Goal: Navigation & Orientation: Find specific page/section

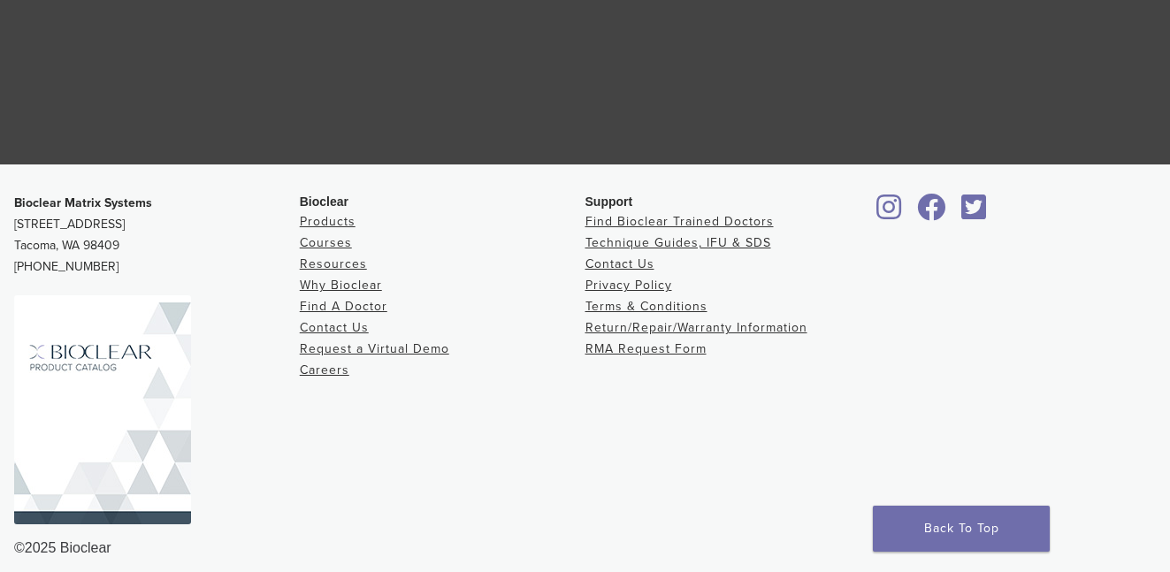
scroll to position [3430, 0]
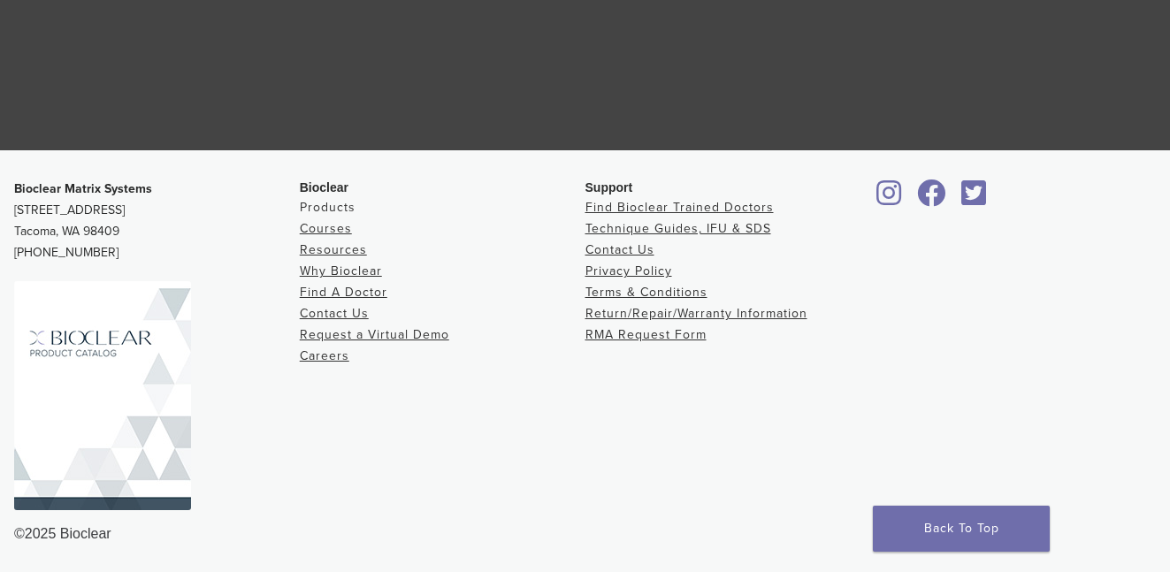
click at [323, 210] on link "Products" at bounding box center [328, 207] width 56 height 15
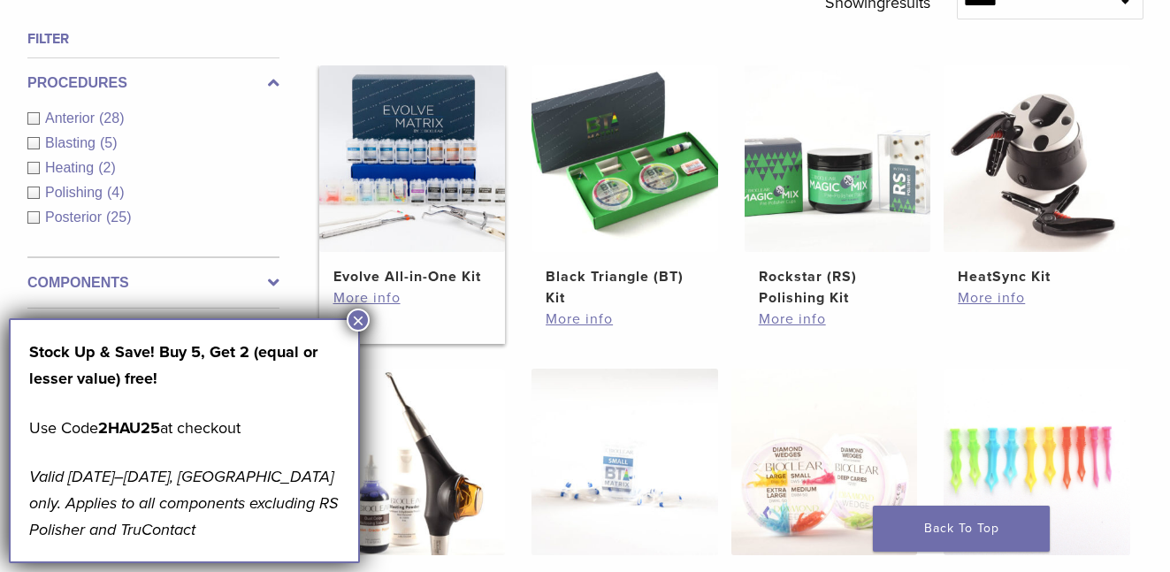
scroll to position [641, 0]
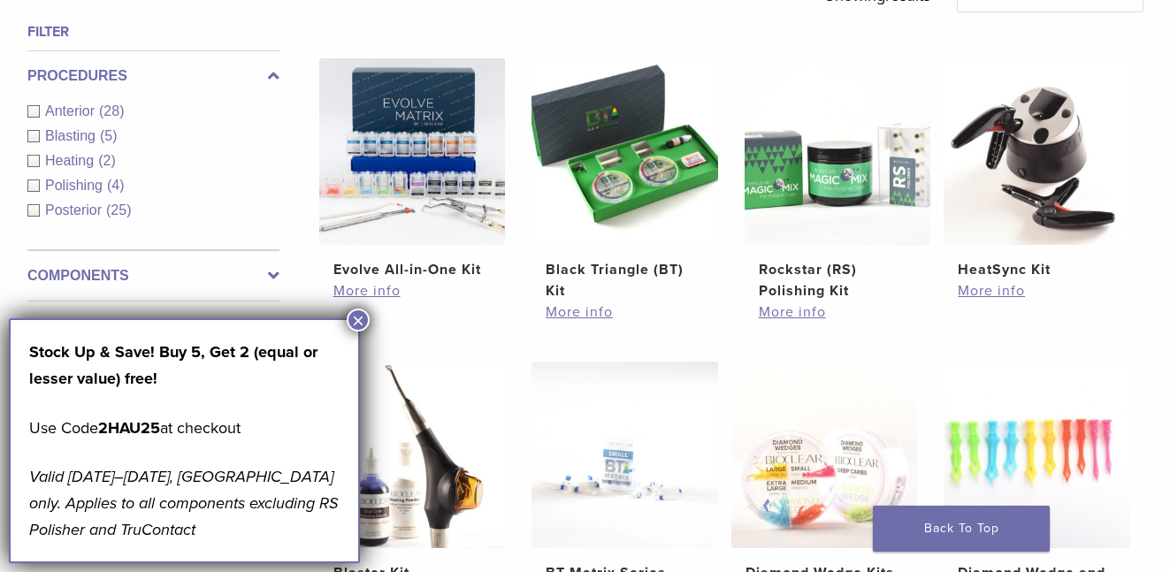
click at [360, 319] on button "×" at bounding box center [358, 320] width 23 height 23
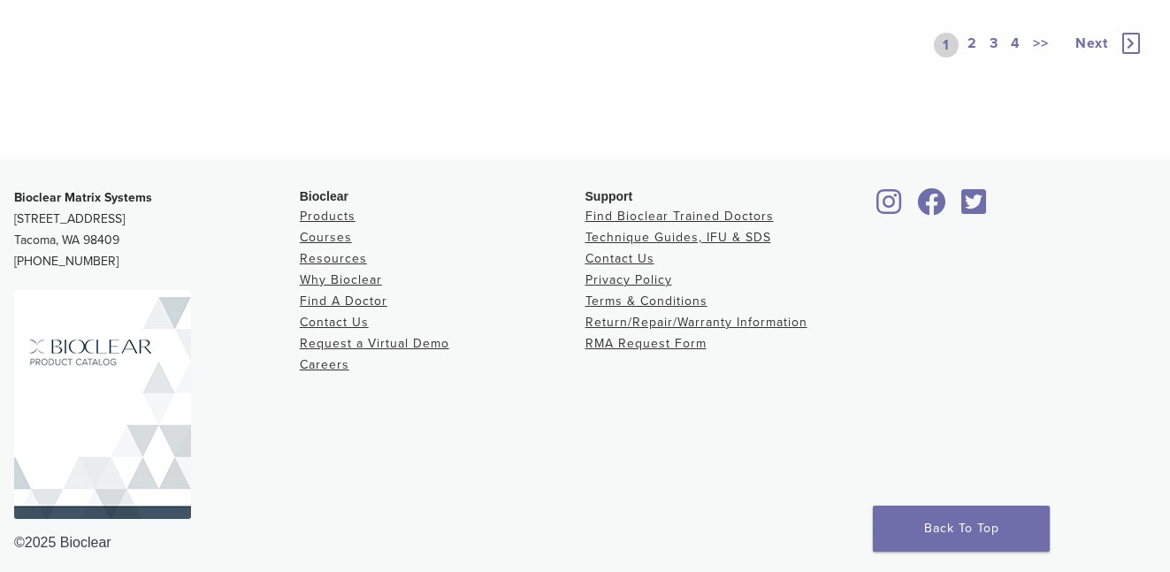
scroll to position [1663, 0]
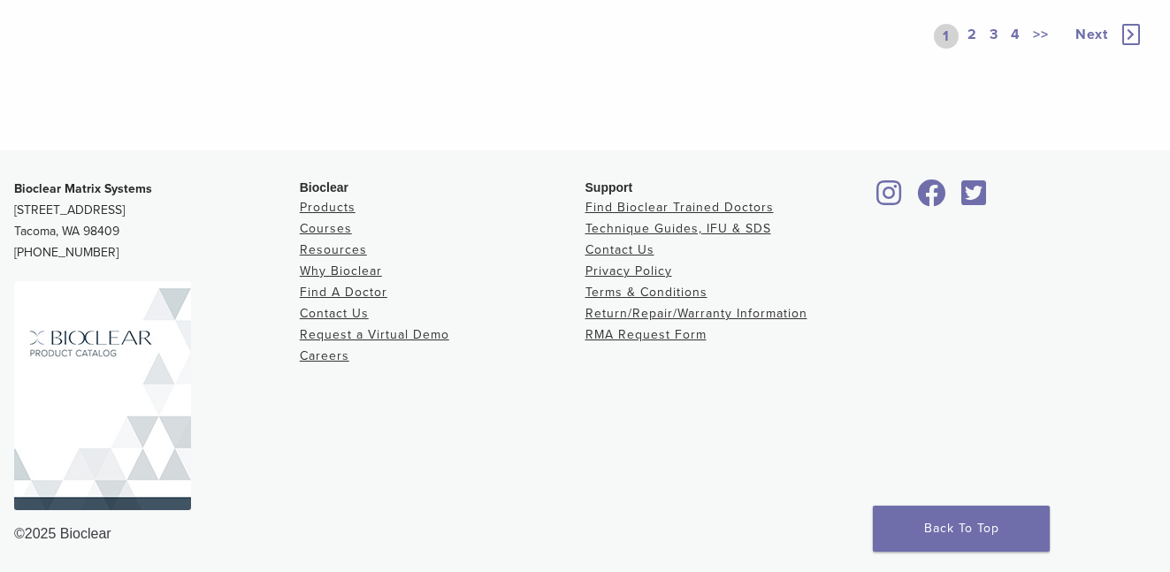
click at [119, 373] on img at bounding box center [102, 395] width 177 height 229
